Goal: Task Accomplishment & Management: Manage account settings

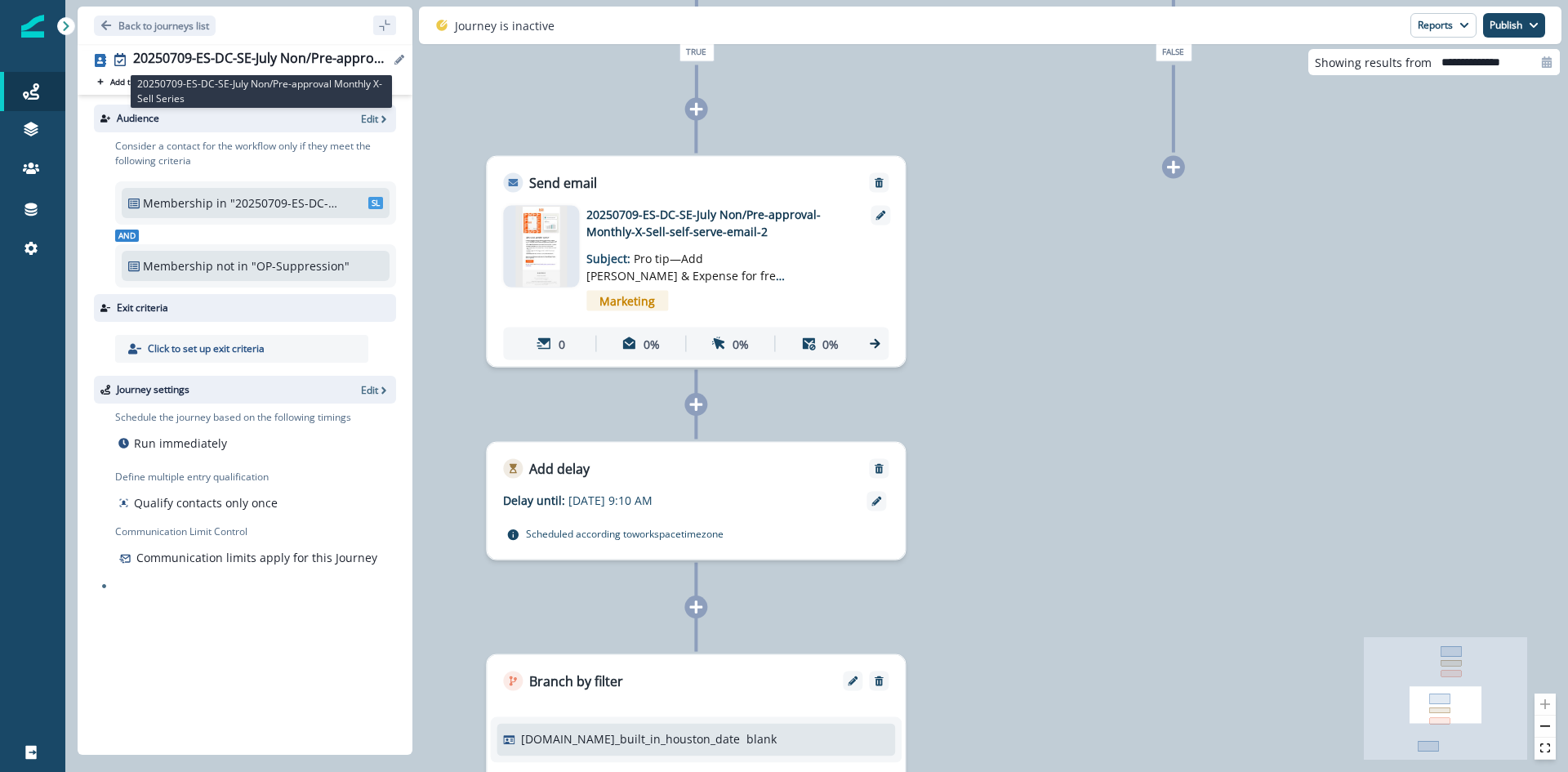
click at [363, 51] on div "20250709-ES-DC-SE-July Non/Pre-approval Monthly X-Sell Series" at bounding box center [261, 59] width 257 height 18
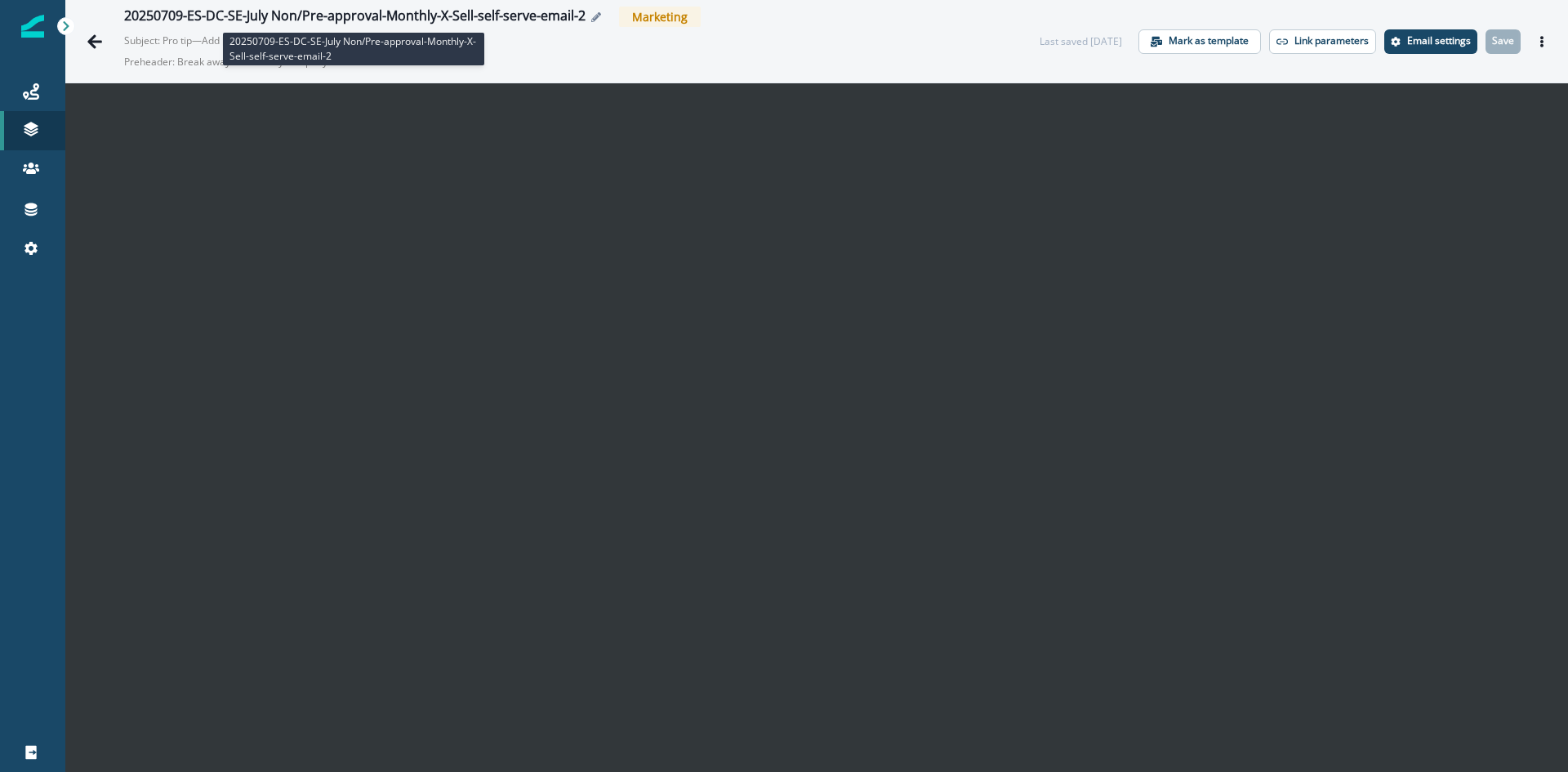
click at [495, 12] on div "20250709-ES-DC-SE-July Non/Pre-approval-Monthly-X-Sell-self-serve-email-2" at bounding box center [355, 17] width 461 height 18
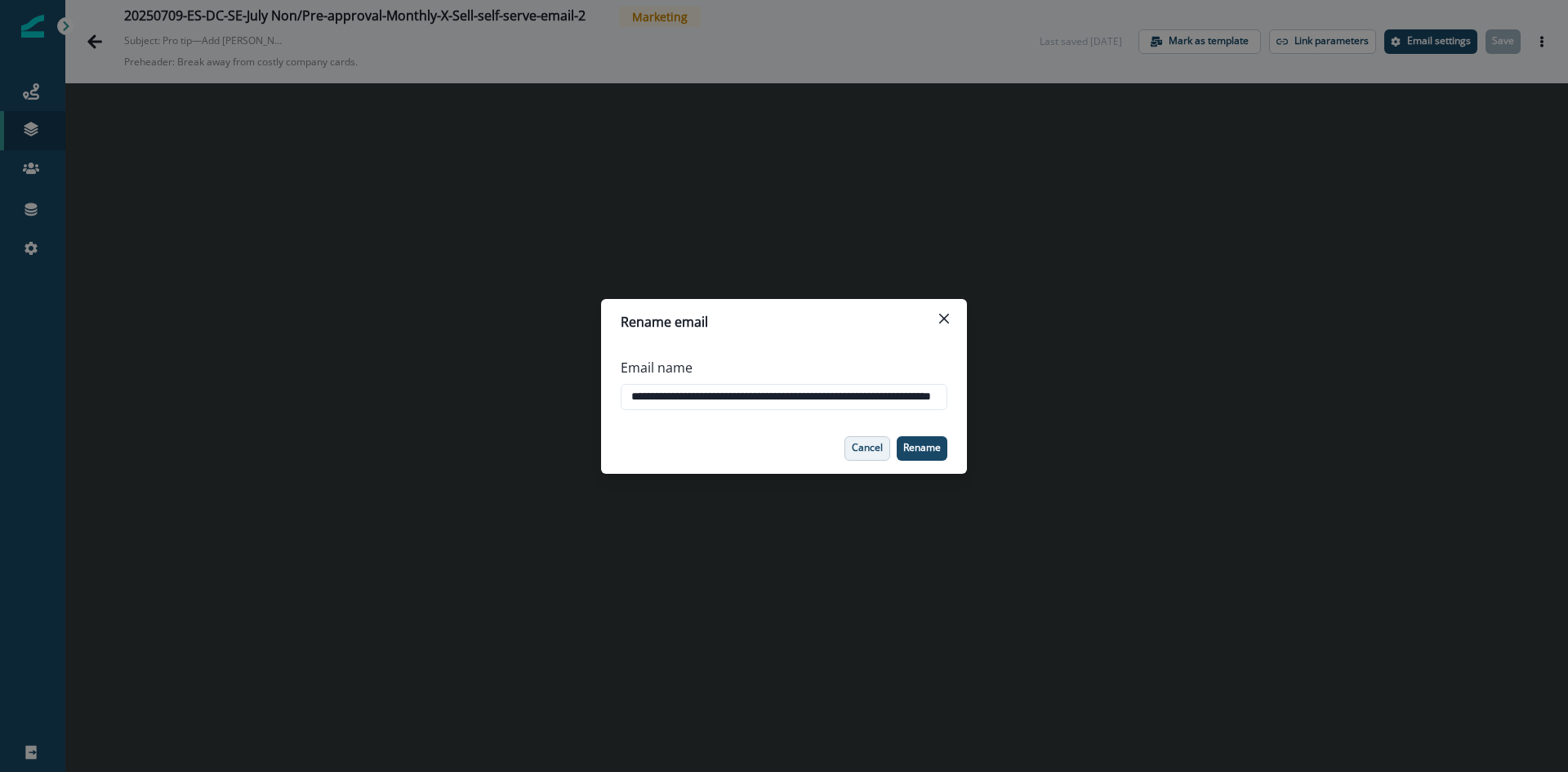
click at [857, 441] on p "Cancel" at bounding box center [867, 446] width 31 height 11
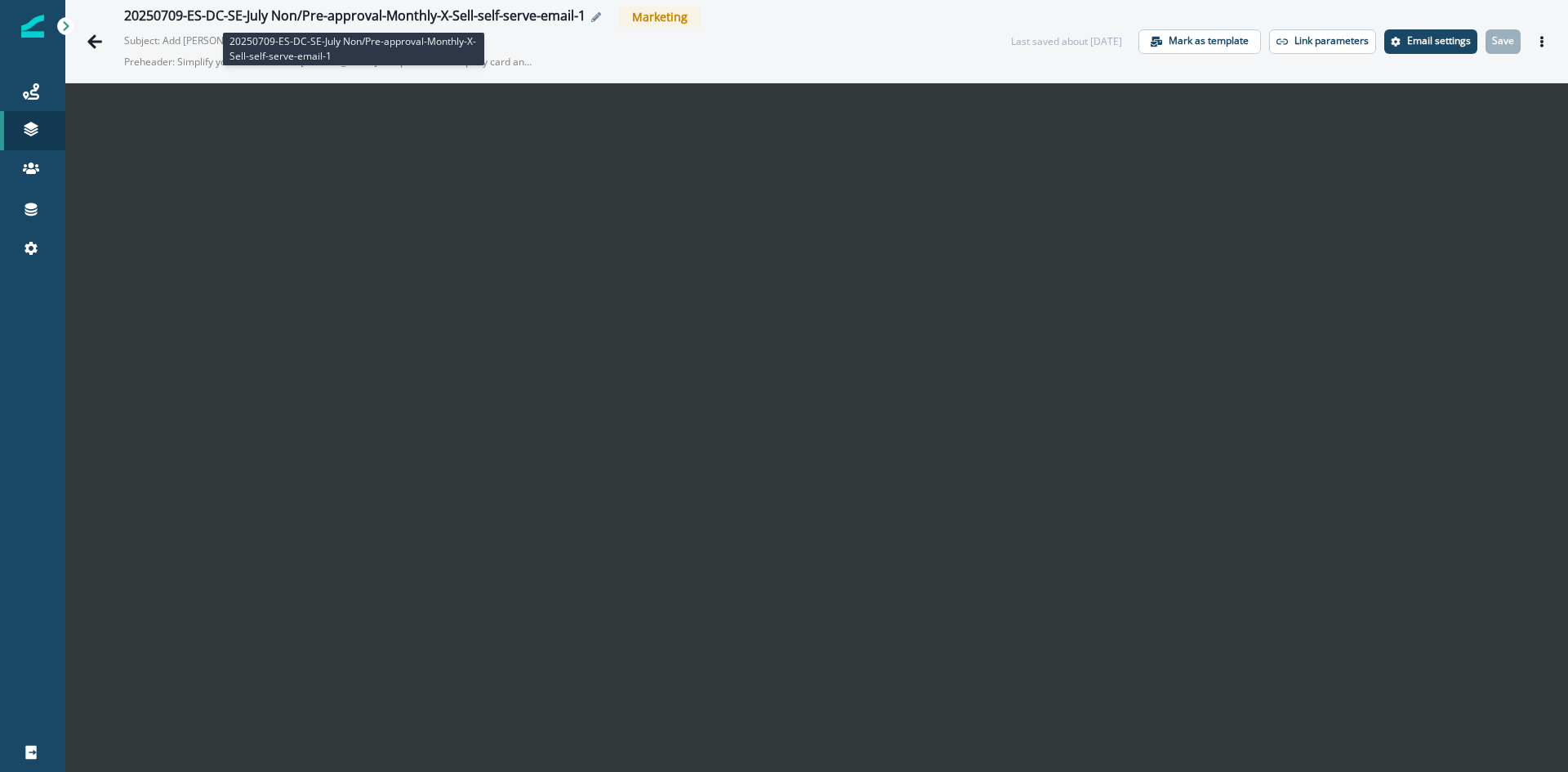
click at [466, 22] on div "20250709-ES-DC-SE-July Non/Pre-approval-Monthly-X-Sell-self-serve-email-1" at bounding box center [355, 17] width 461 height 18
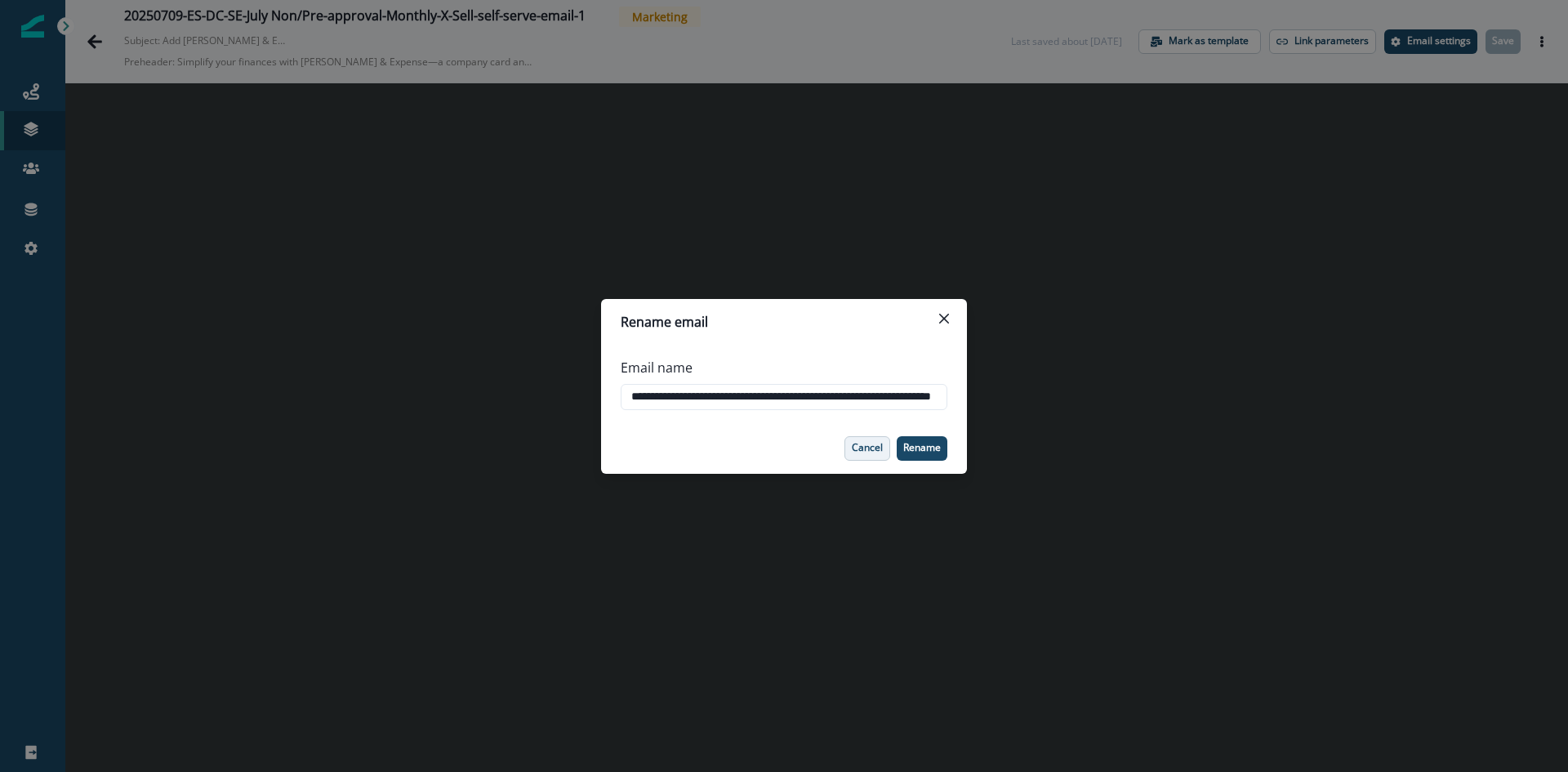
click at [862, 452] on p "Cancel" at bounding box center [867, 446] width 31 height 11
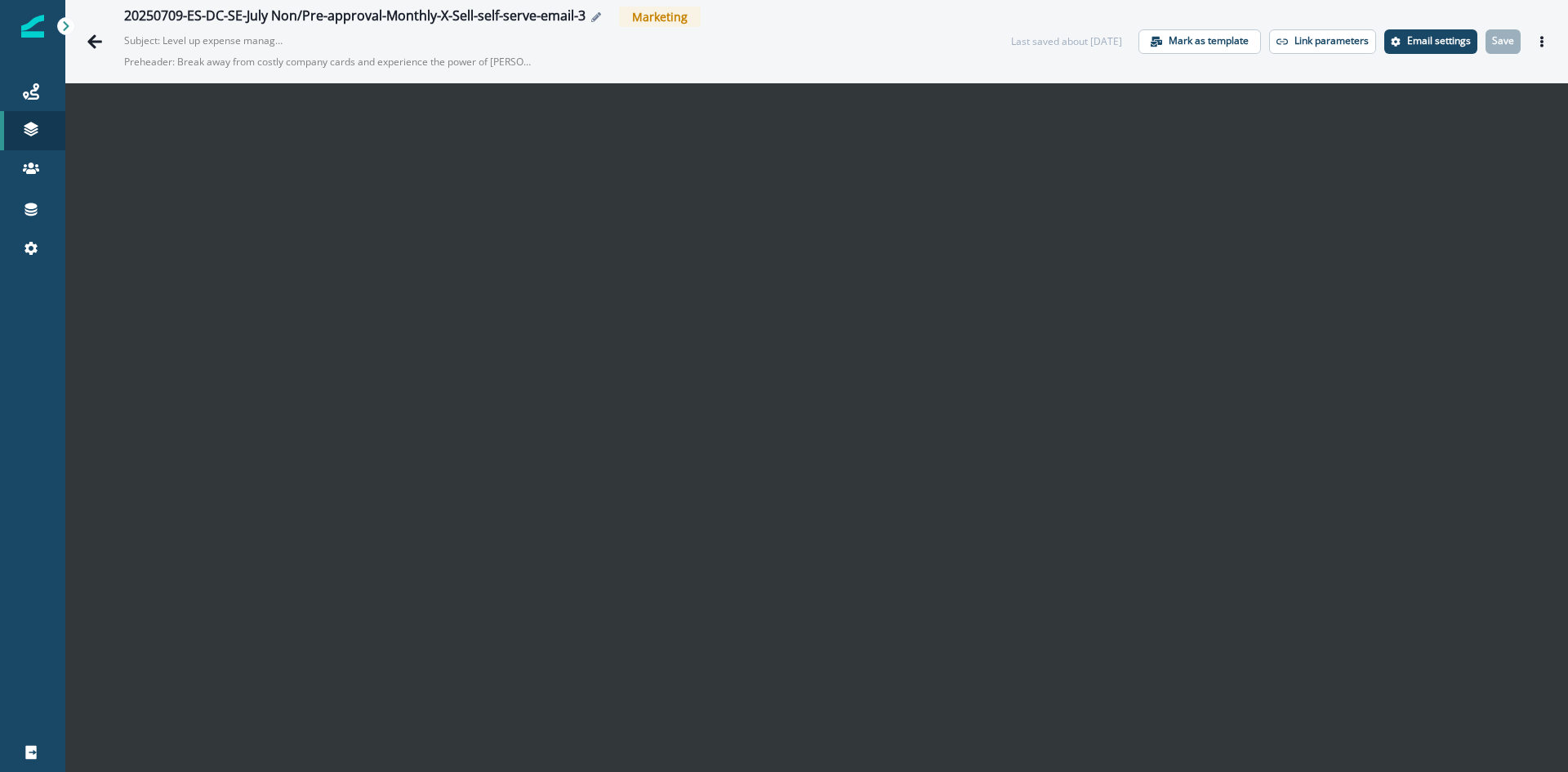
click at [487, 18] on div "20250709-ES-DC-SE-July Non/Pre-approval-Monthly-X-Sell-self-serve-email-3" at bounding box center [355, 17] width 461 height 18
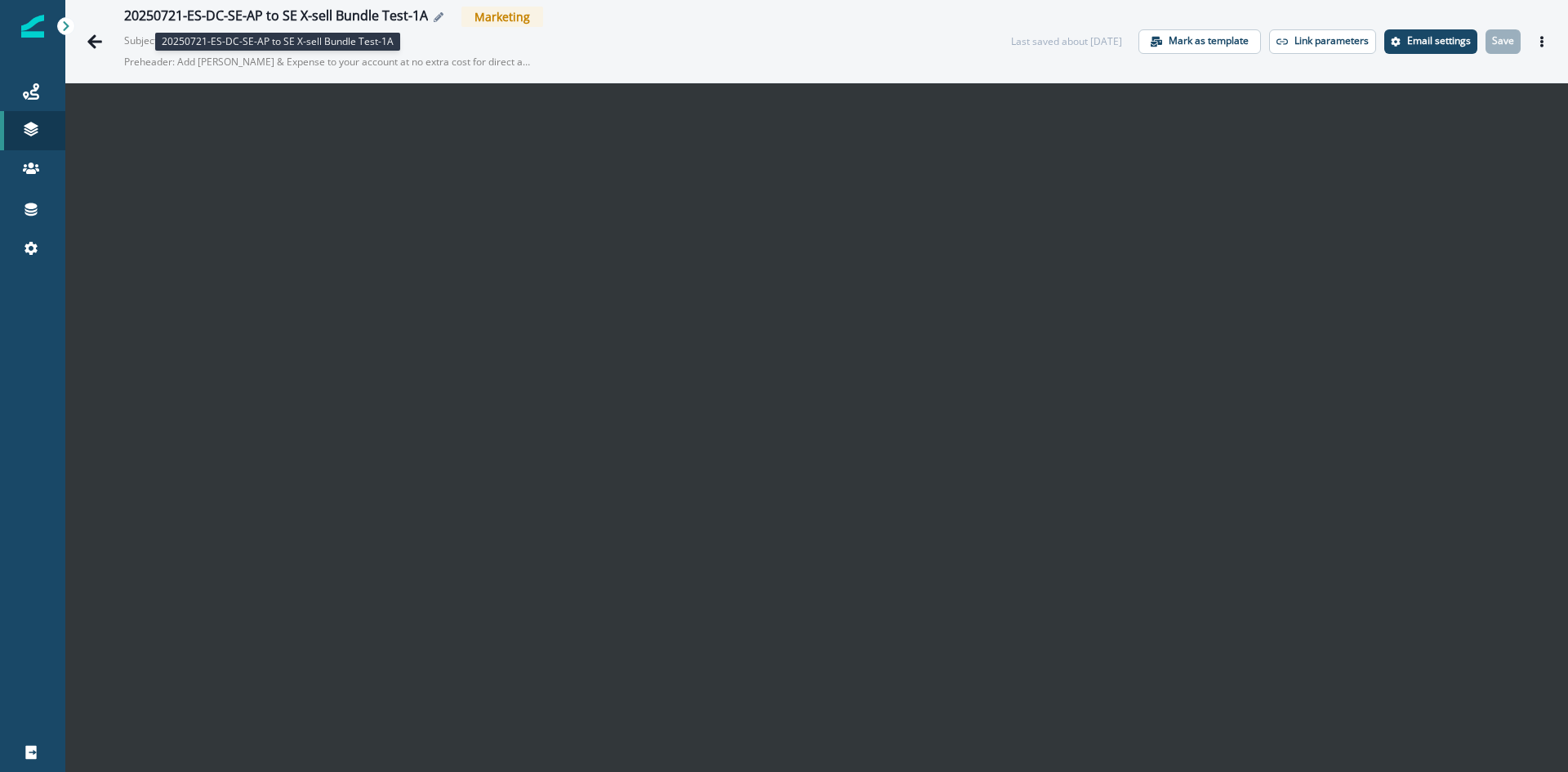
click at [327, 12] on div "20250721-ES-DC-SE-AP to SE X-sell Bundle Test-1A" at bounding box center [276, 17] width 303 height 18
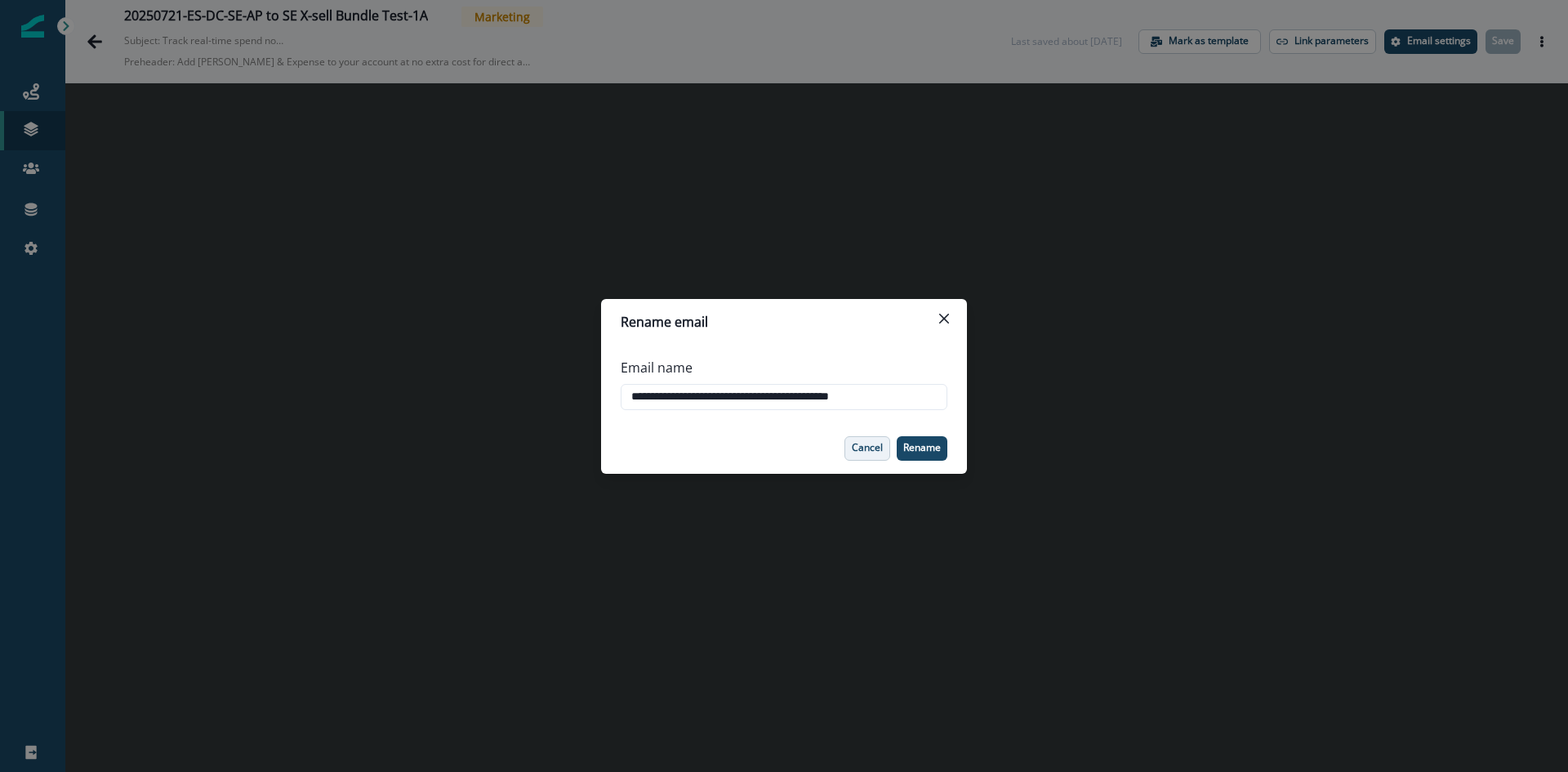
click at [869, 455] on button "Cancel" at bounding box center [868, 448] width 46 height 25
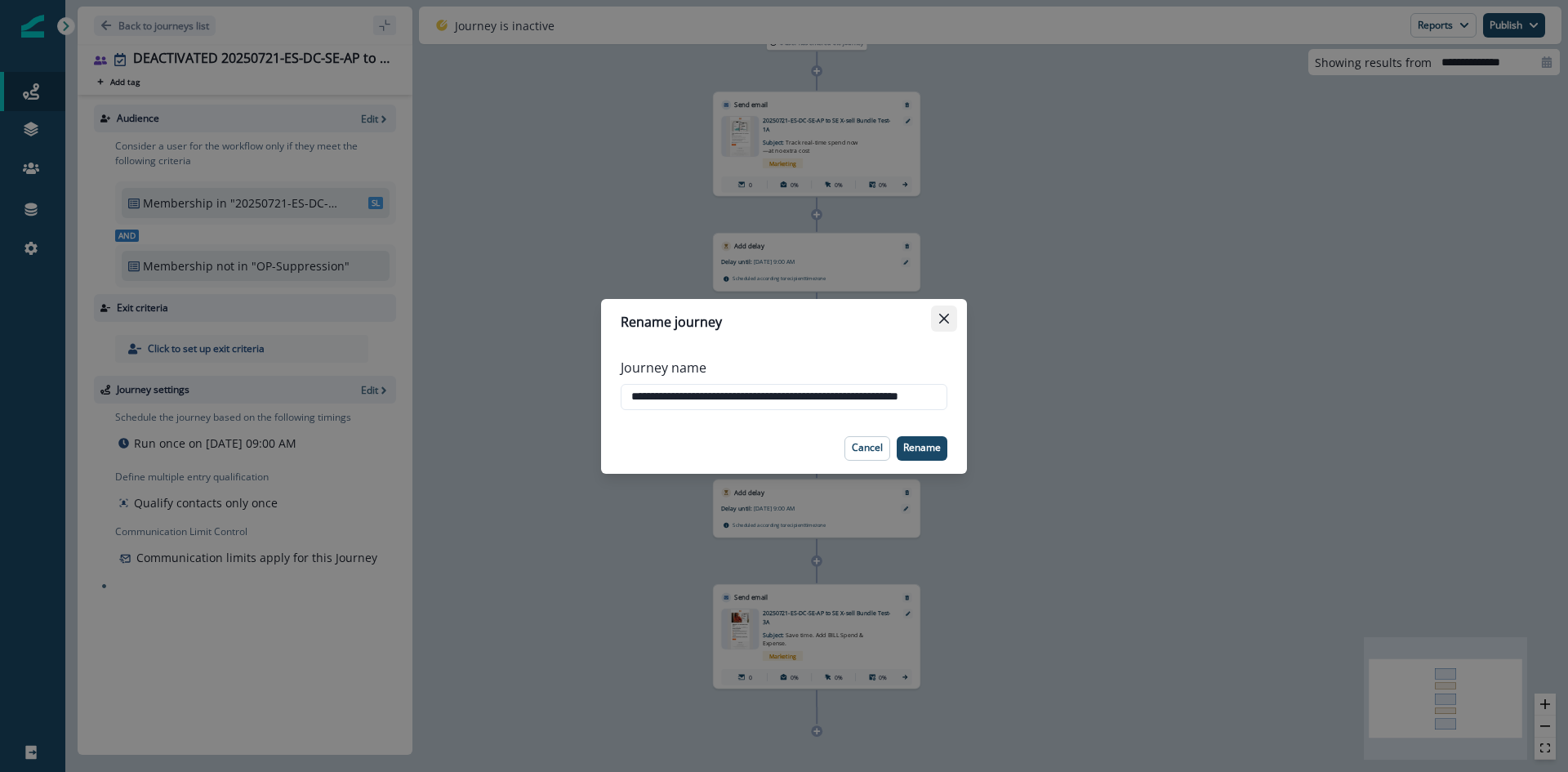
click at [946, 320] on icon "Close" at bounding box center [943, 317] width 9 height 9
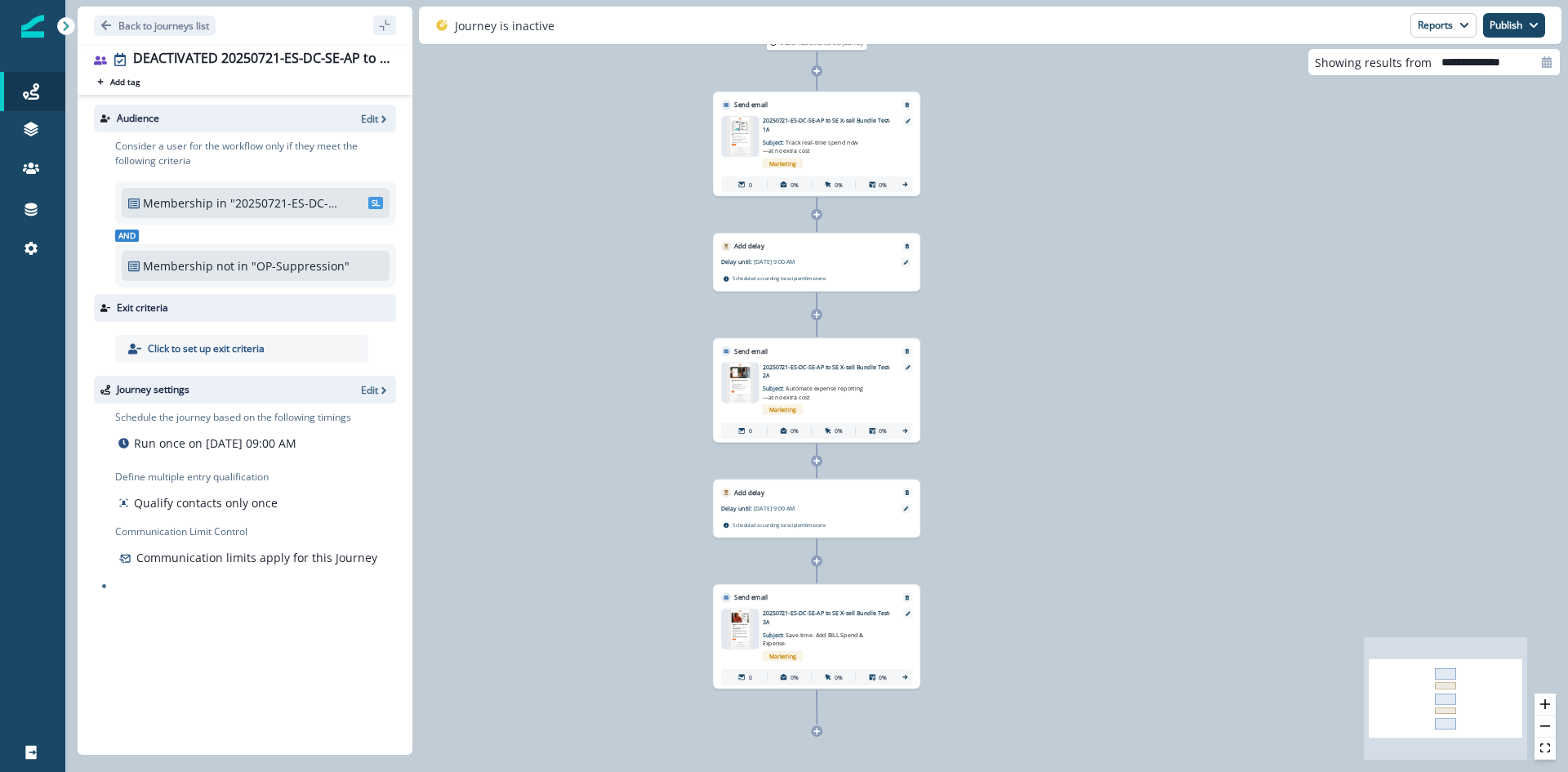
click at [1120, 262] on div "0 user has entered the journey Send email Email asset changed, journey reports …" at bounding box center [816, 386] width 1502 height 772
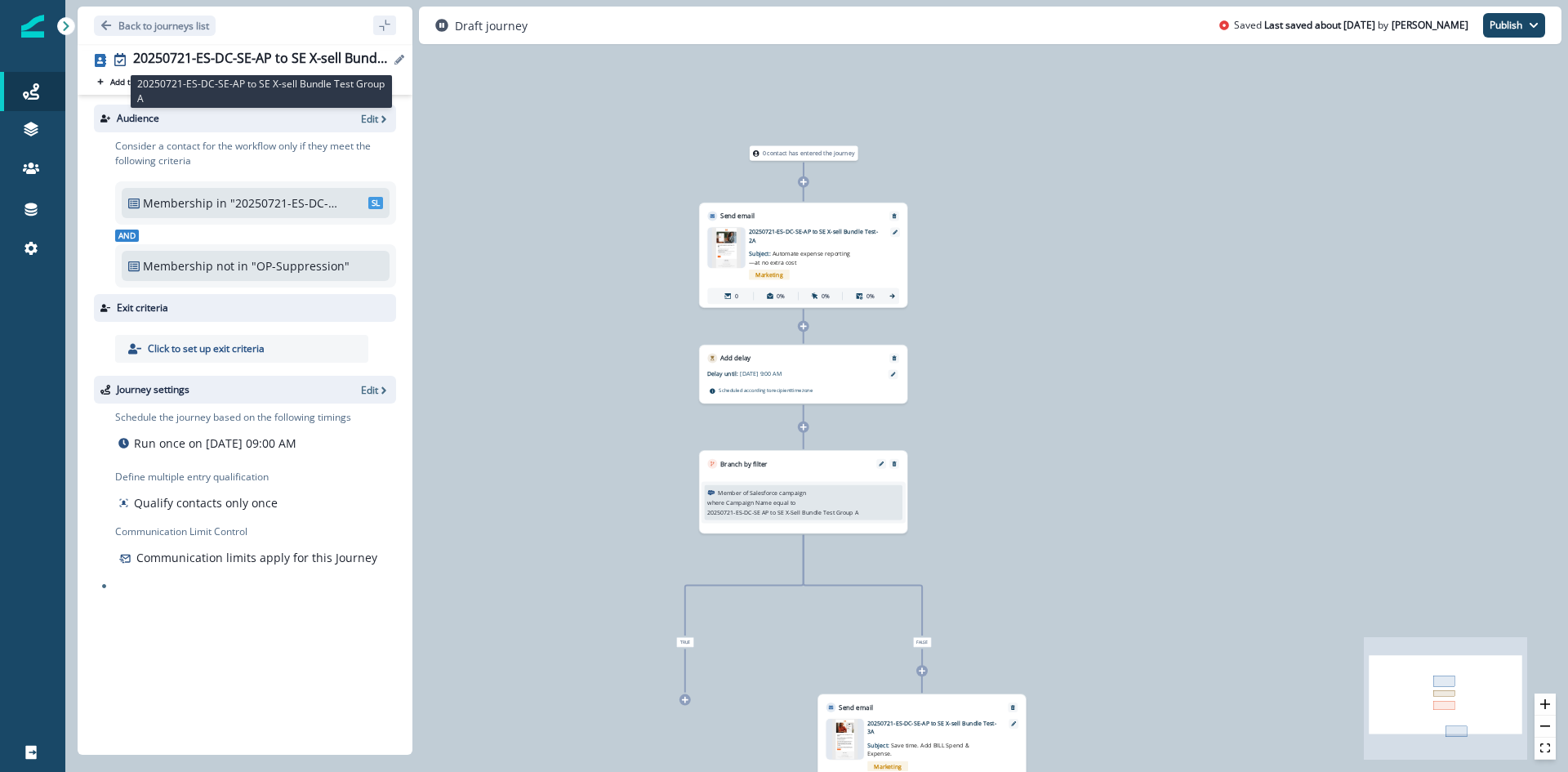
click at [305, 55] on div "20250721-ES-DC-SE-AP to SE X-sell Bundle Test Group A" at bounding box center [261, 59] width 257 height 18
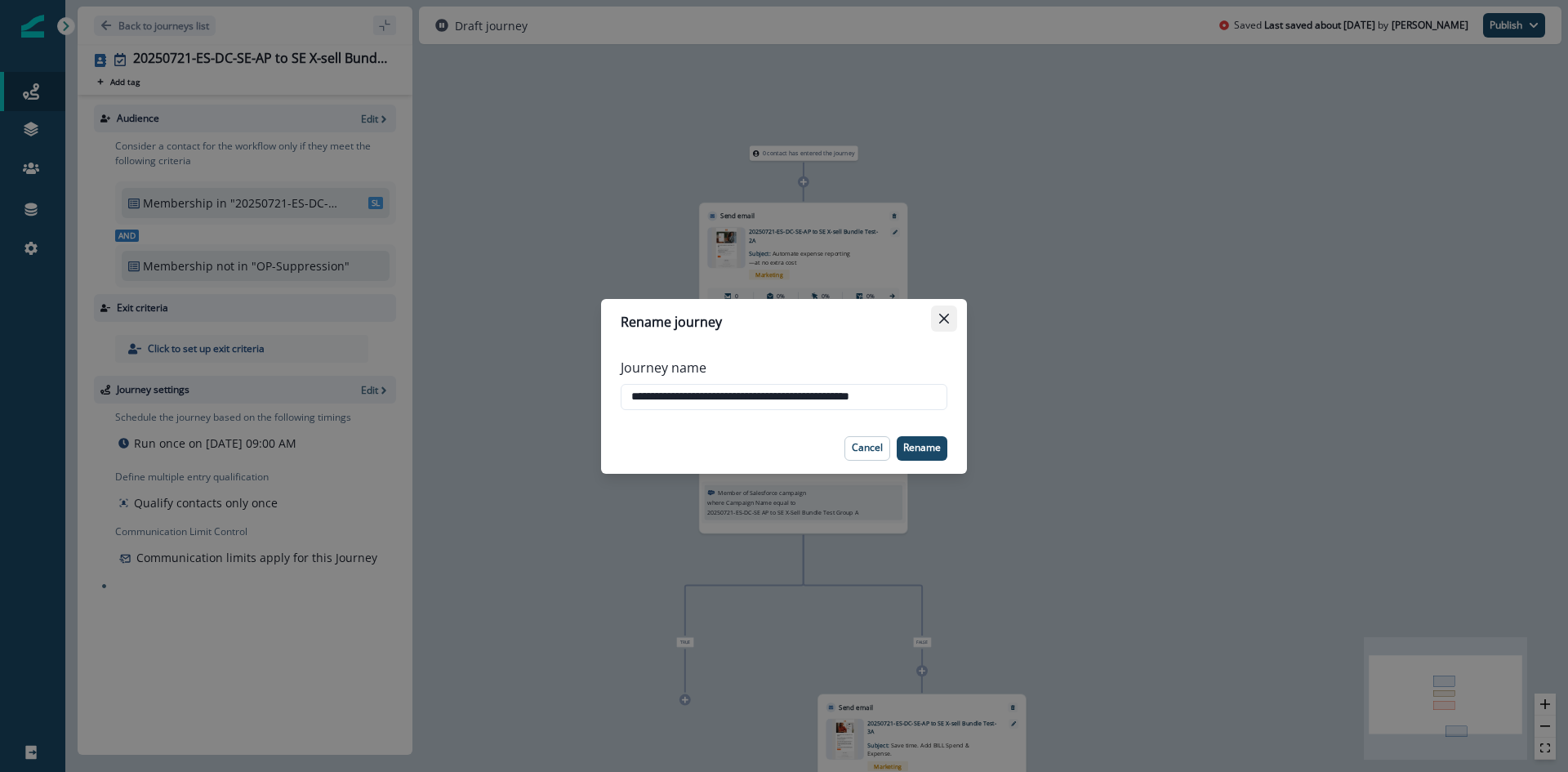
click at [945, 314] on icon "Close" at bounding box center [943, 318] width 9 height 9
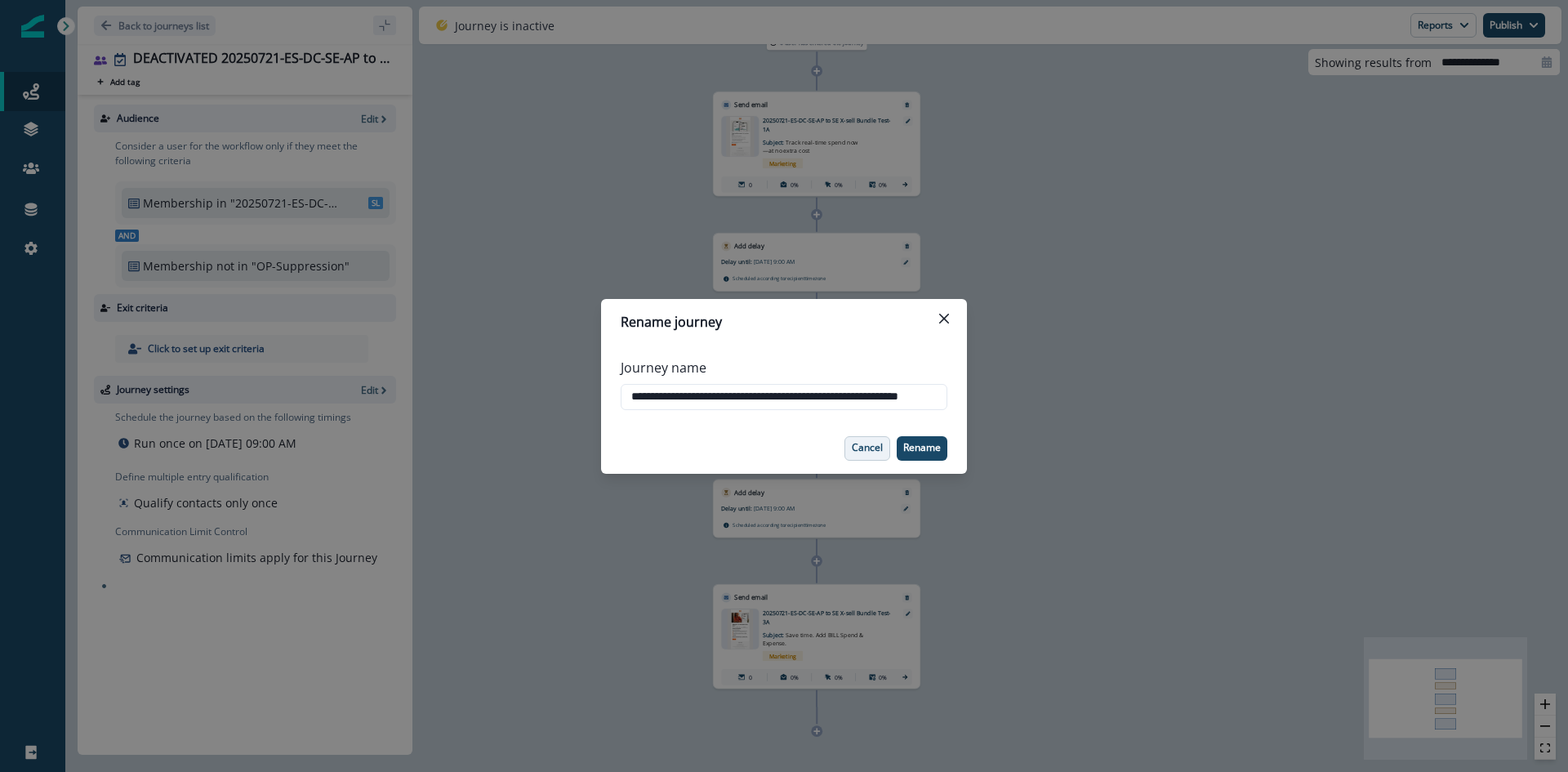
click at [865, 445] on p "Cancel" at bounding box center [867, 446] width 31 height 11
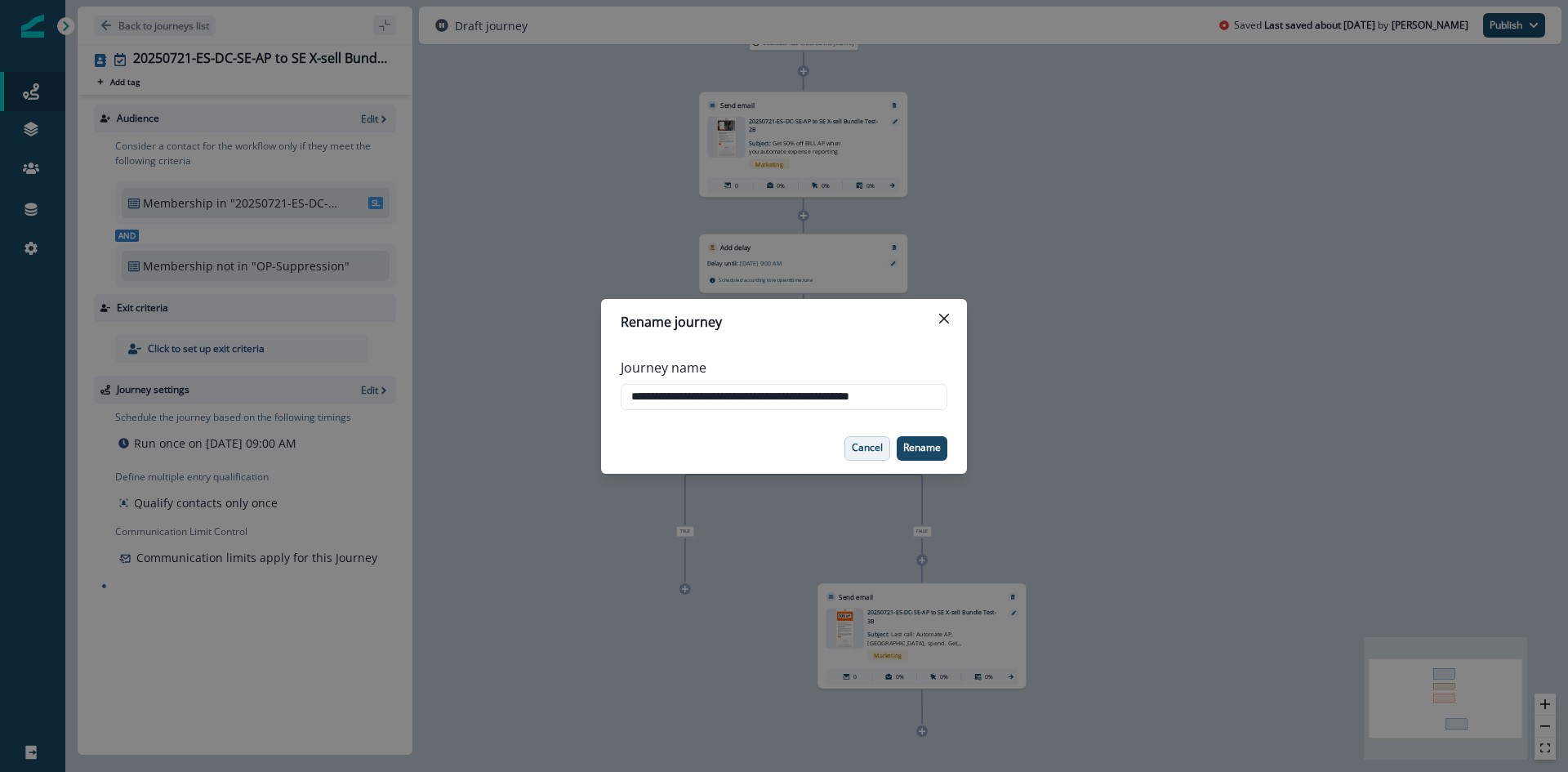
click at [862, 451] on p "Cancel" at bounding box center [867, 446] width 31 height 11
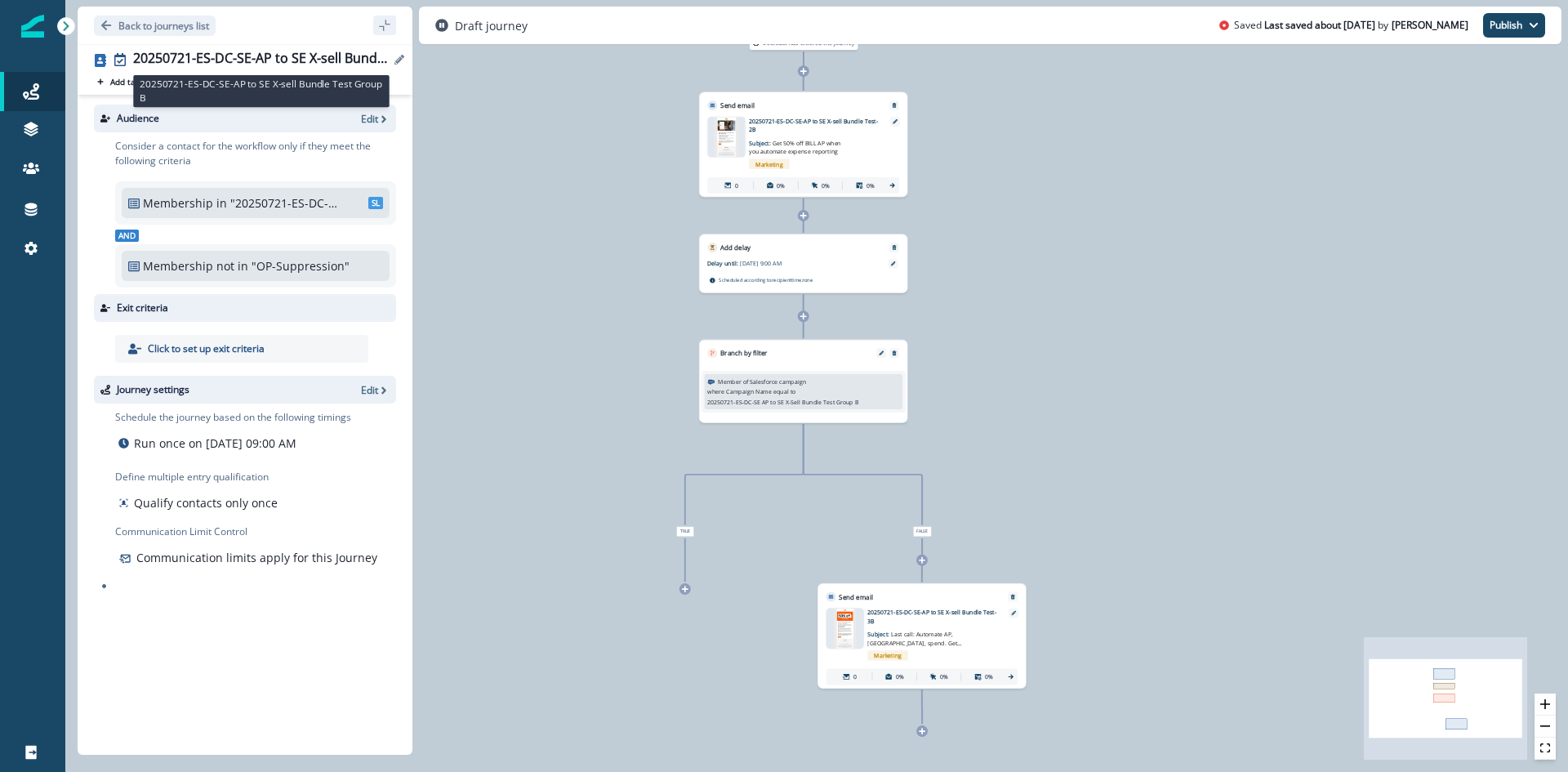
click at [309, 68] on div "20250721-ES-DC-SE-AP to SE X-sell Bundle Test Group B" at bounding box center [261, 59] width 257 height 18
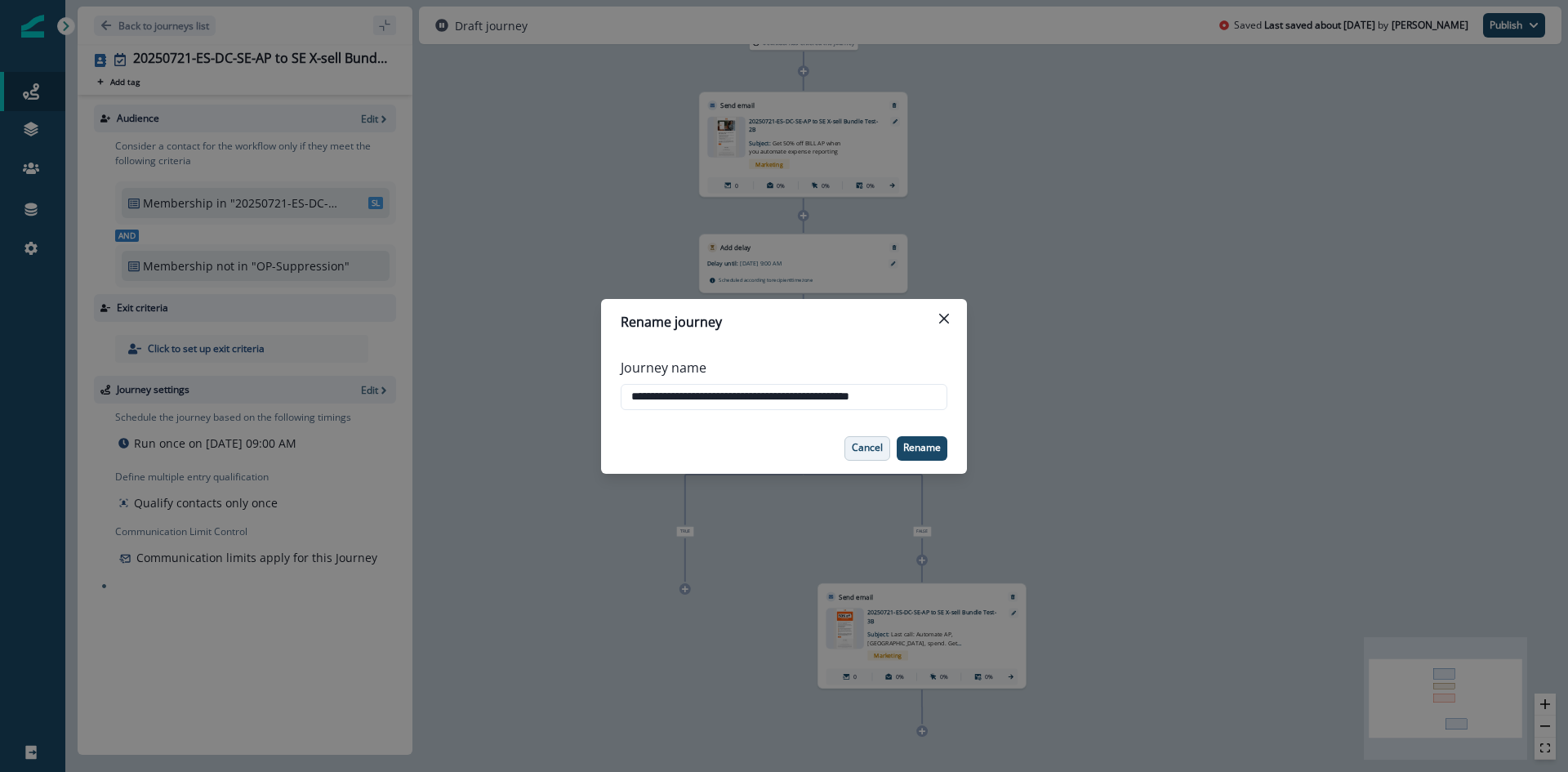
click at [854, 454] on button "Cancel" at bounding box center [868, 448] width 46 height 25
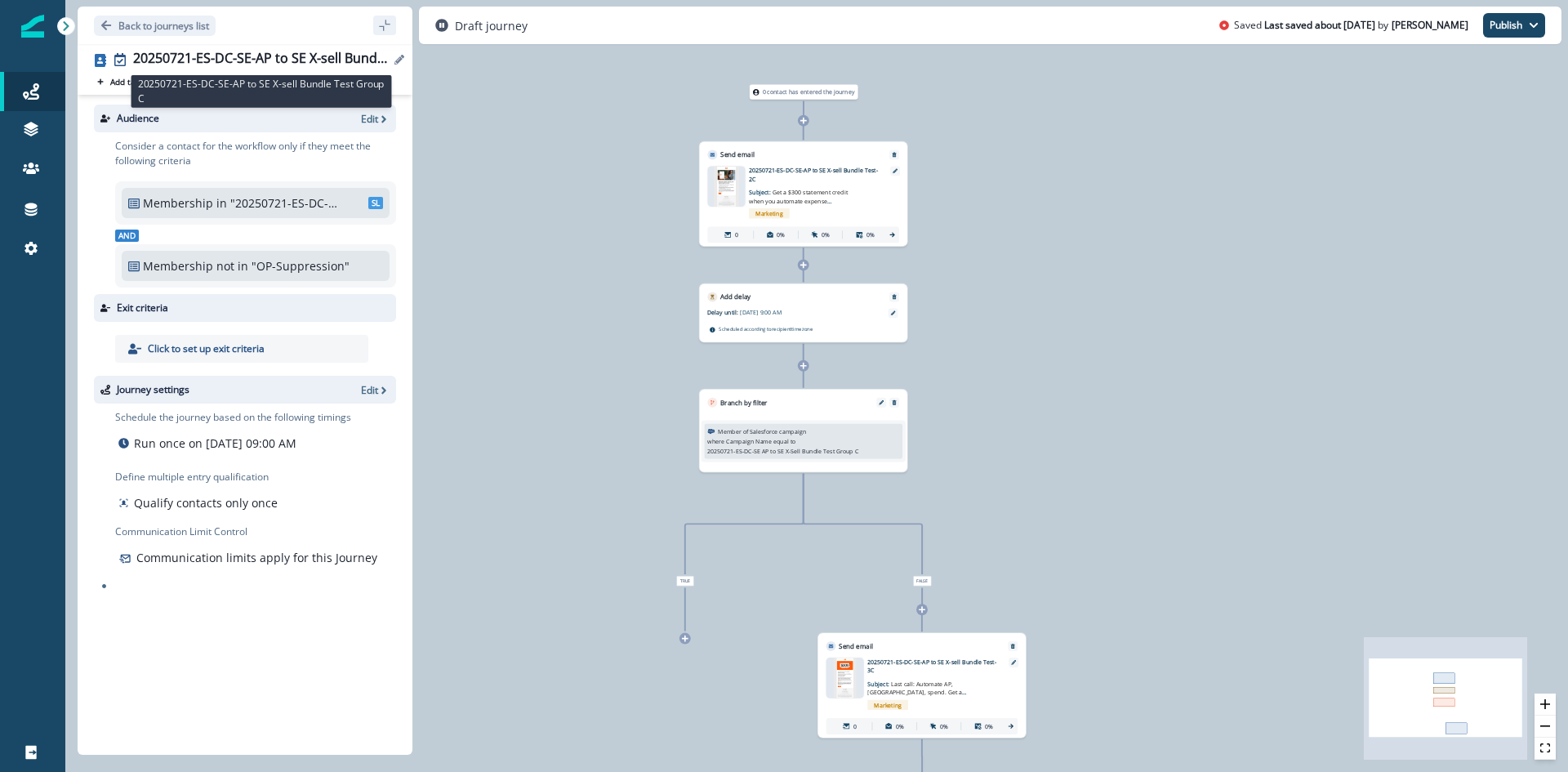
click at [287, 60] on div "20250721-ES-DC-SE-AP to SE X-sell Bundle Test Group C" at bounding box center [261, 59] width 257 height 18
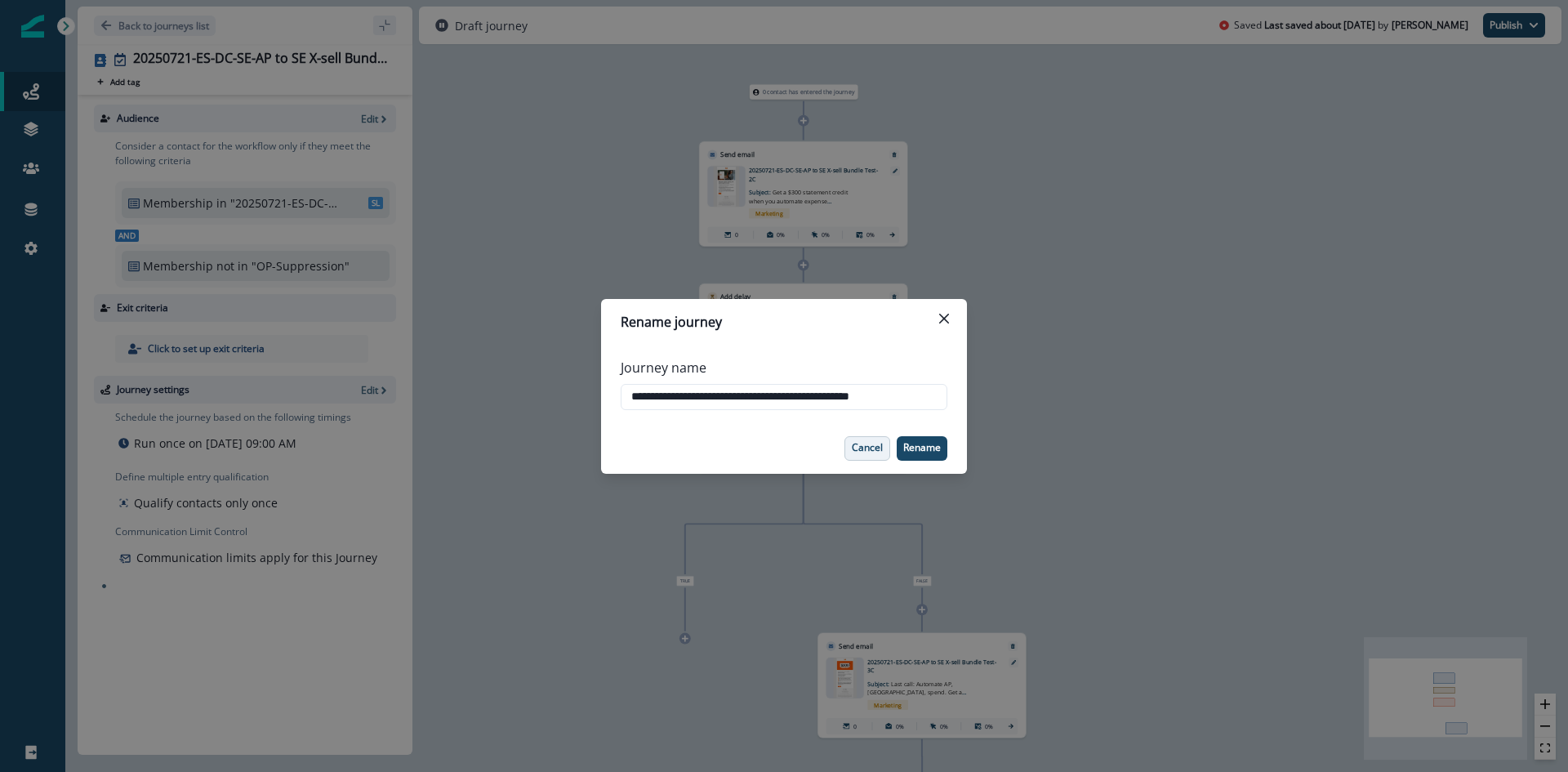
click at [881, 448] on p "Cancel" at bounding box center [867, 446] width 31 height 11
